Goal: Find specific page/section: Find specific page/section

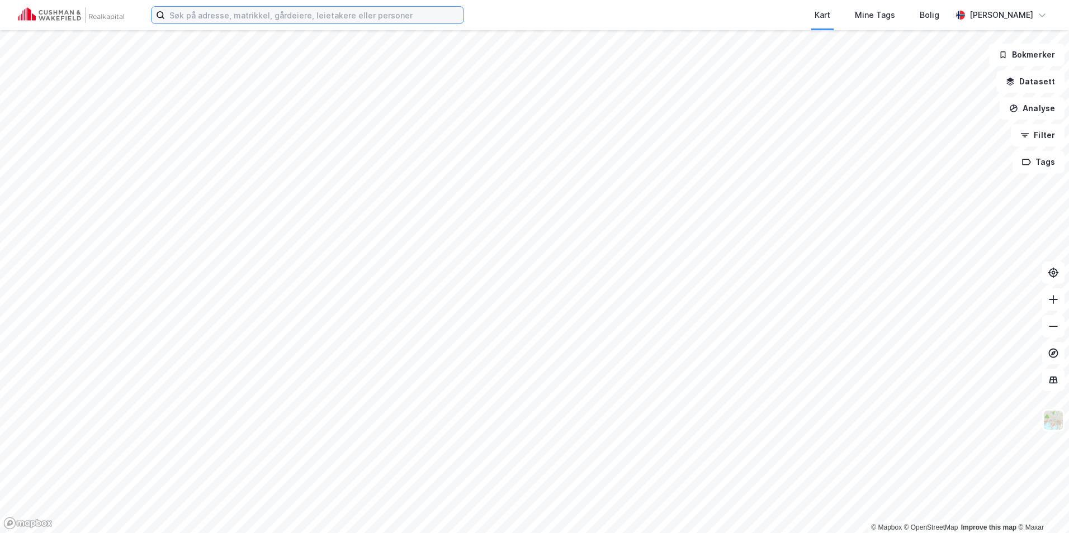
click at [216, 18] on input at bounding box center [314, 15] width 299 height 17
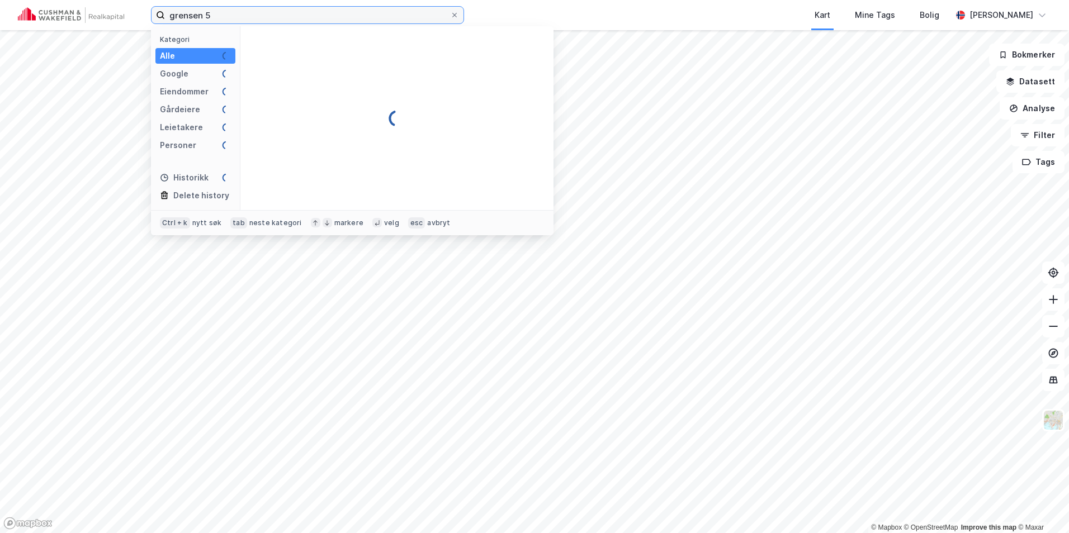
type input "grensen 5"
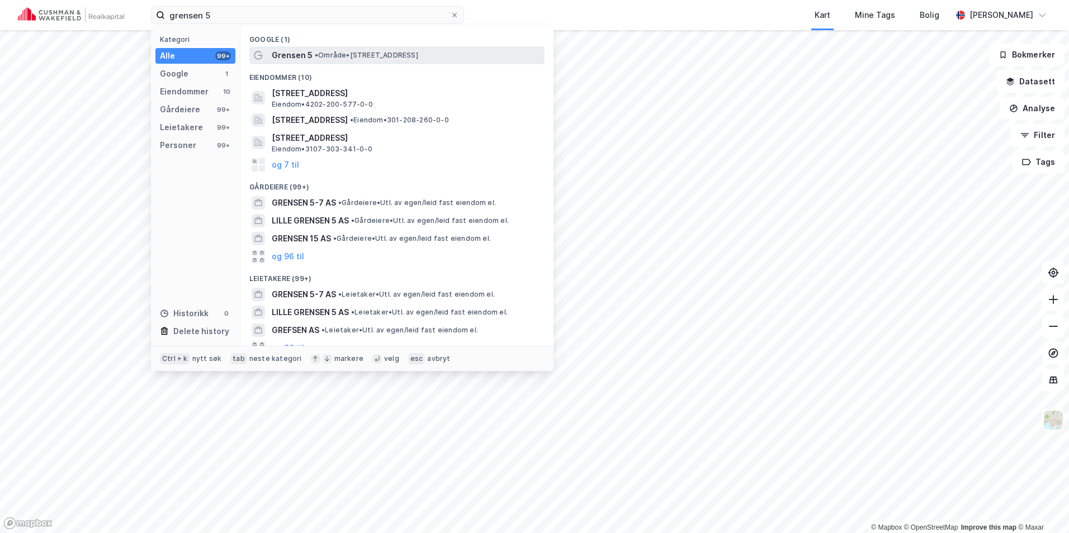
click at [310, 62] on div "Grensen 5 • Område • [STREET_ADDRESS]" at bounding box center [396, 55] width 295 height 18
